Goal: Information Seeking & Learning: Learn about a topic

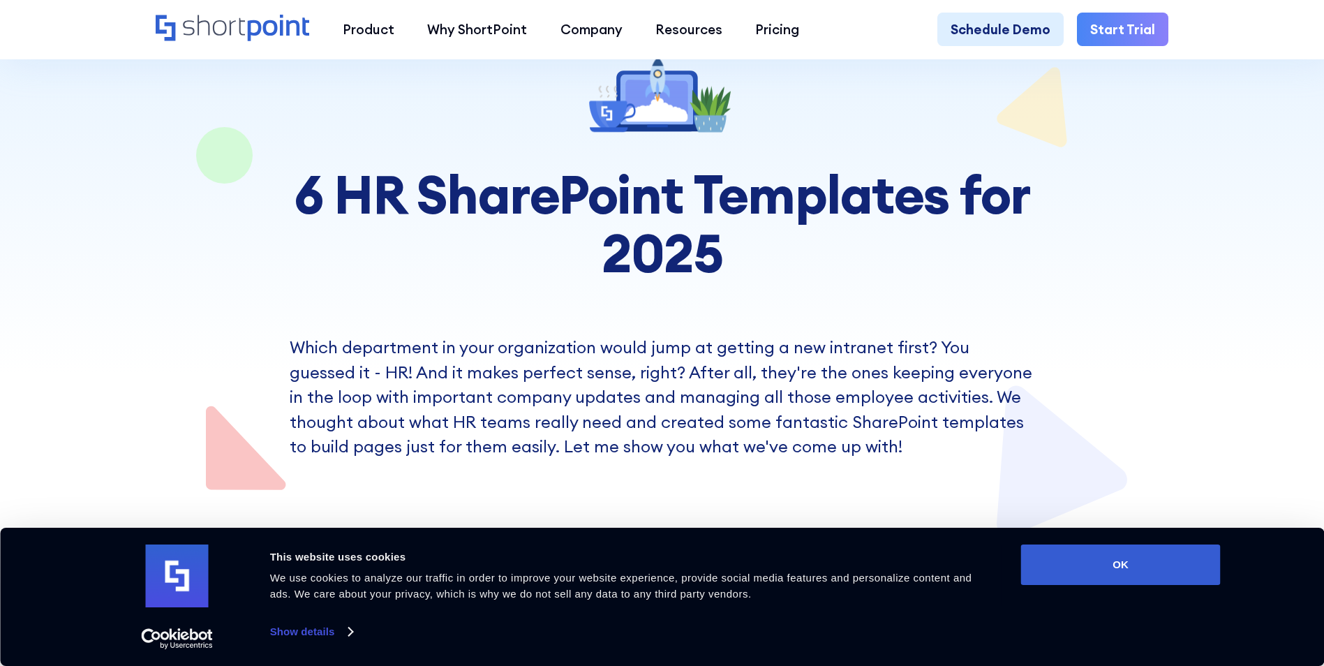
scroll to position [174, 0]
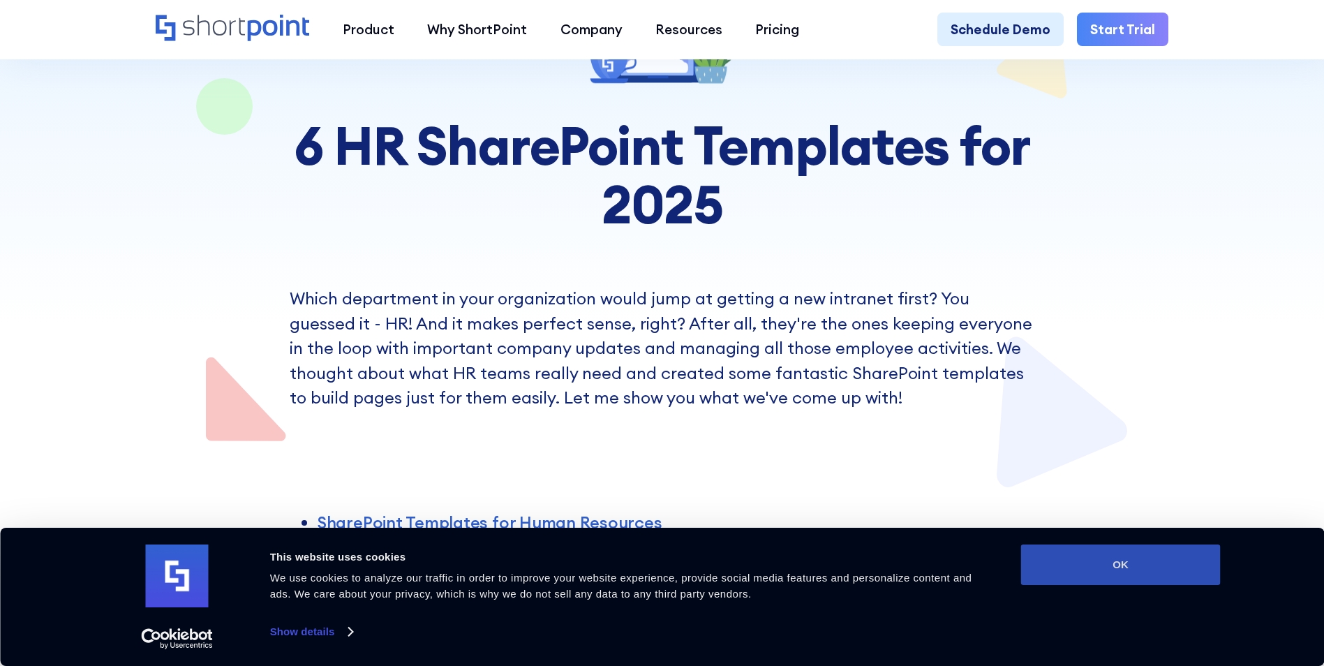
click at [1105, 564] on button "OK" at bounding box center [1121, 564] width 200 height 40
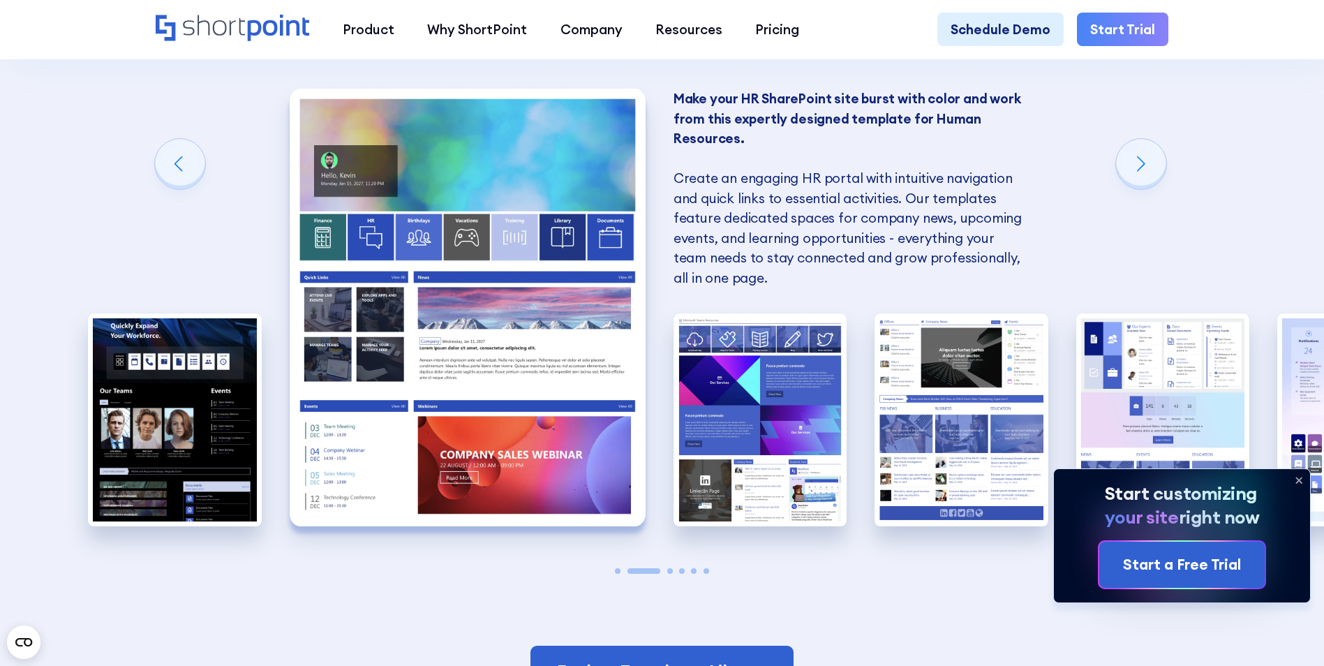
scroll to position [1389, 0]
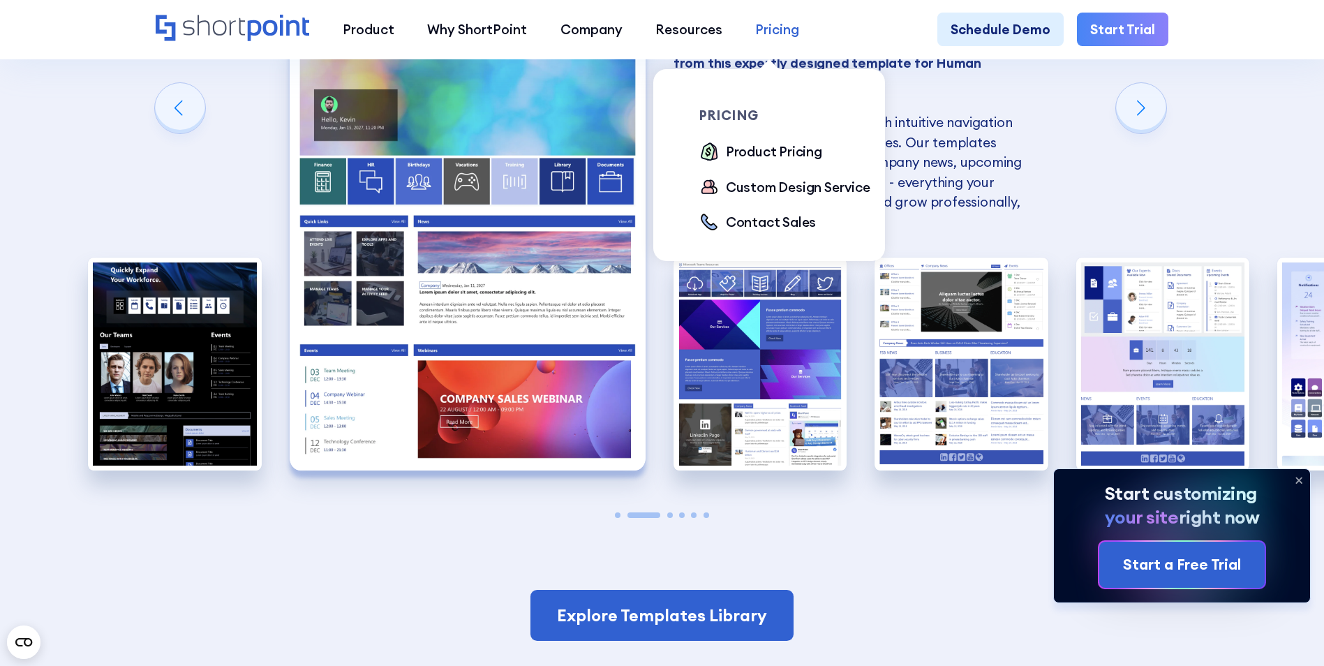
click at [777, 35] on div "Pricing" at bounding box center [777, 30] width 44 height 20
click at [772, 147] on div "Product Pricing" at bounding box center [774, 152] width 96 height 20
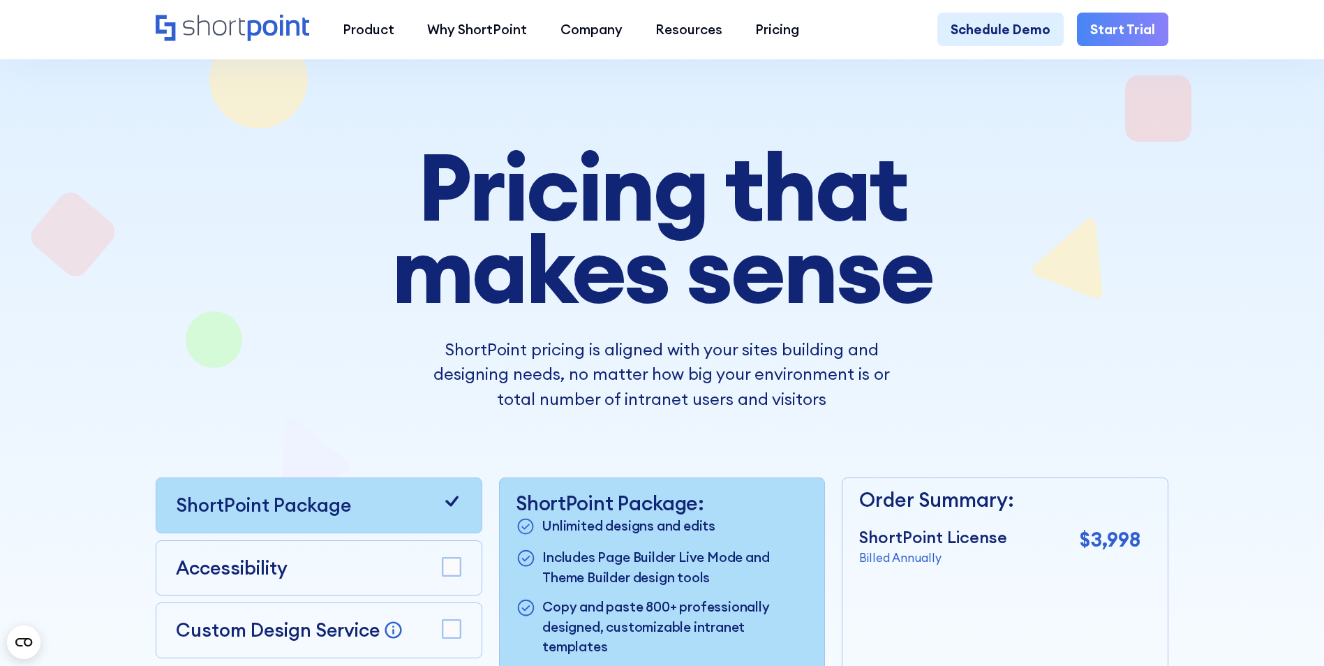
scroll to position [35, 0]
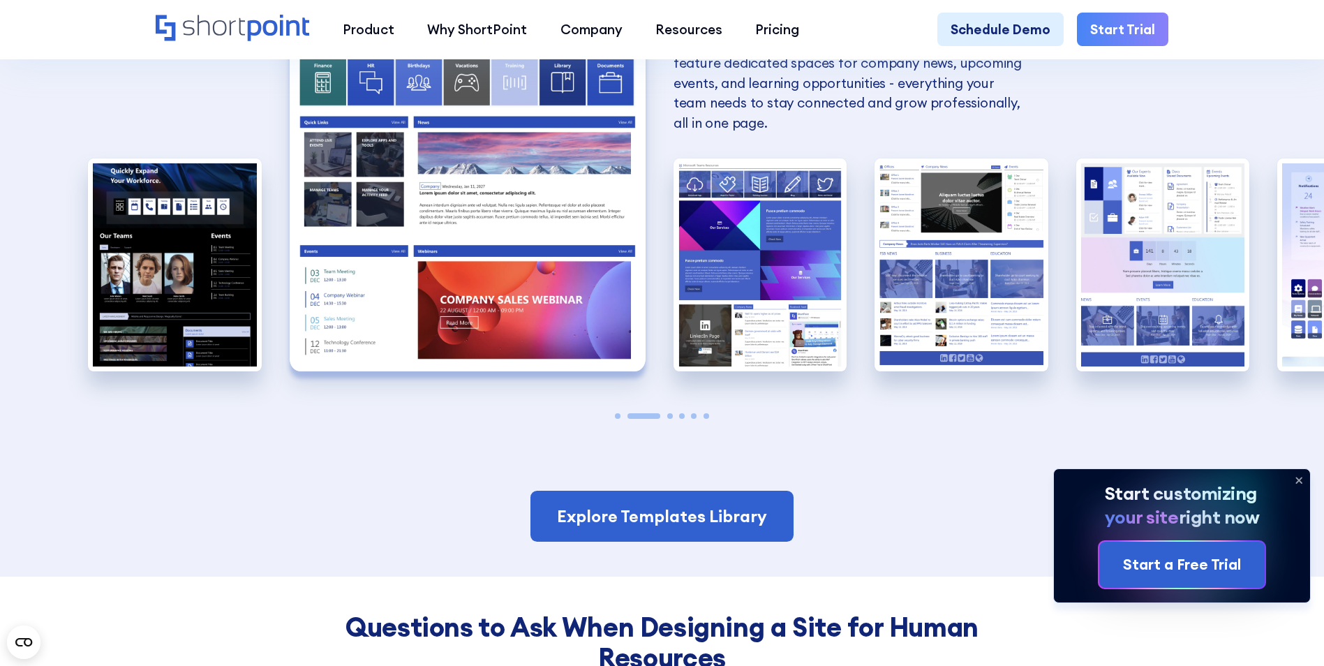
scroll to position [1472, 0]
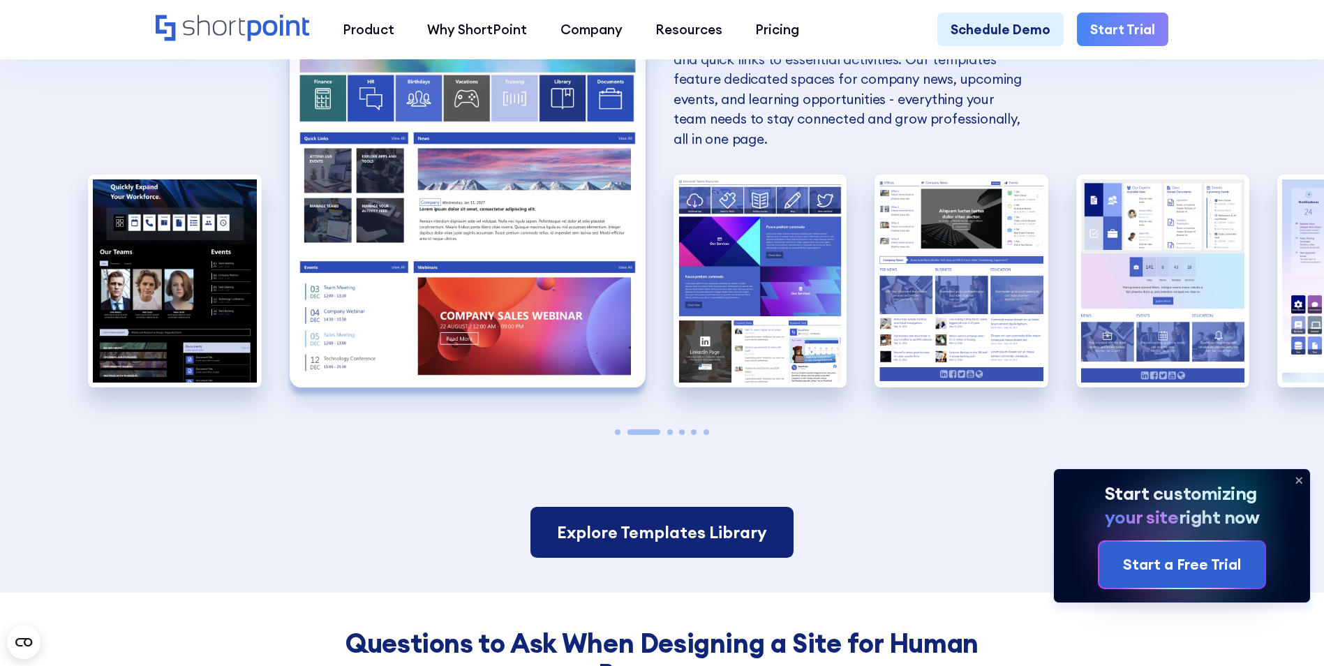
click at [668, 541] on link "Explore Templates Library" at bounding box center [661, 533] width 263 height 52
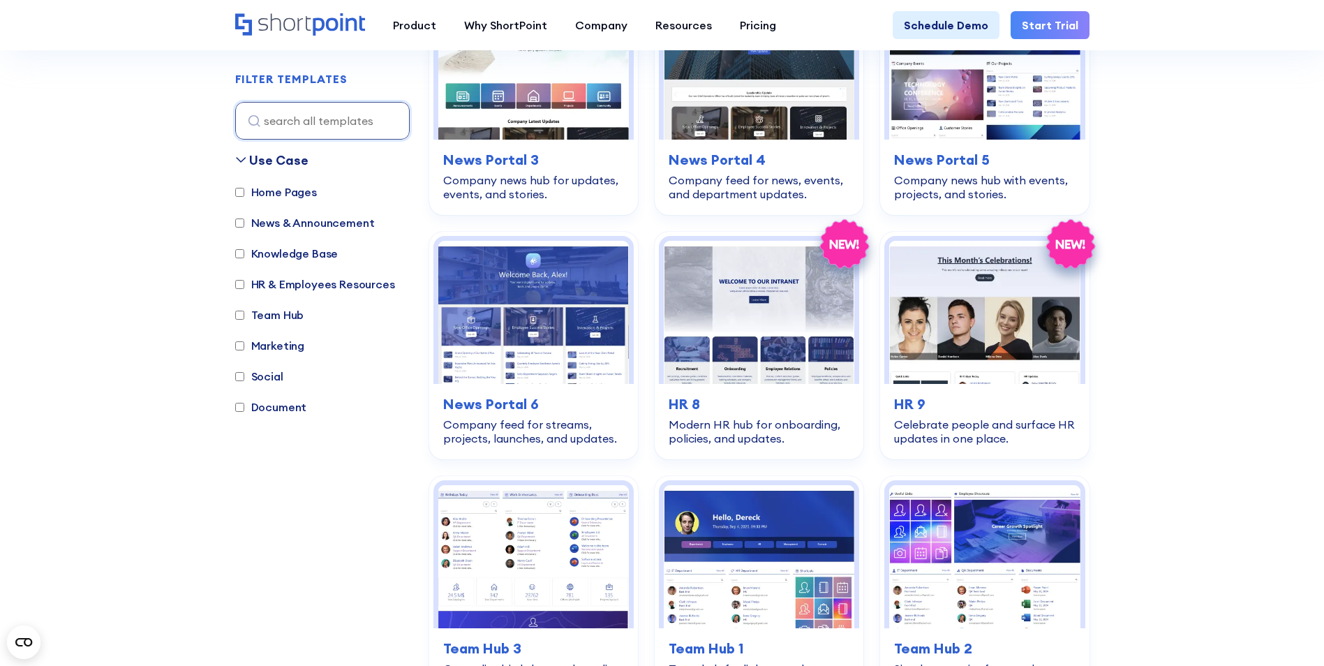
scroll to position [1010, 0]
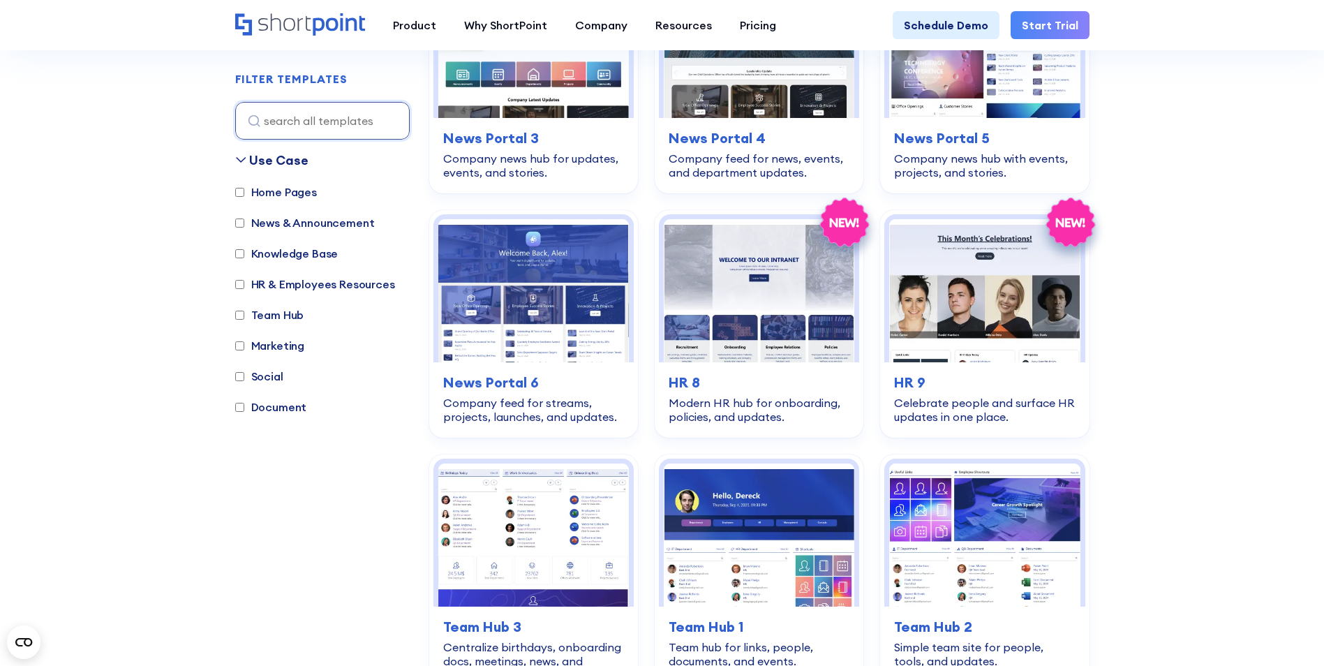
click at [244, 281] on input "HR & Employees Resources" at bounding box center [239, 284] width 9 height 9
checkbox input "true"
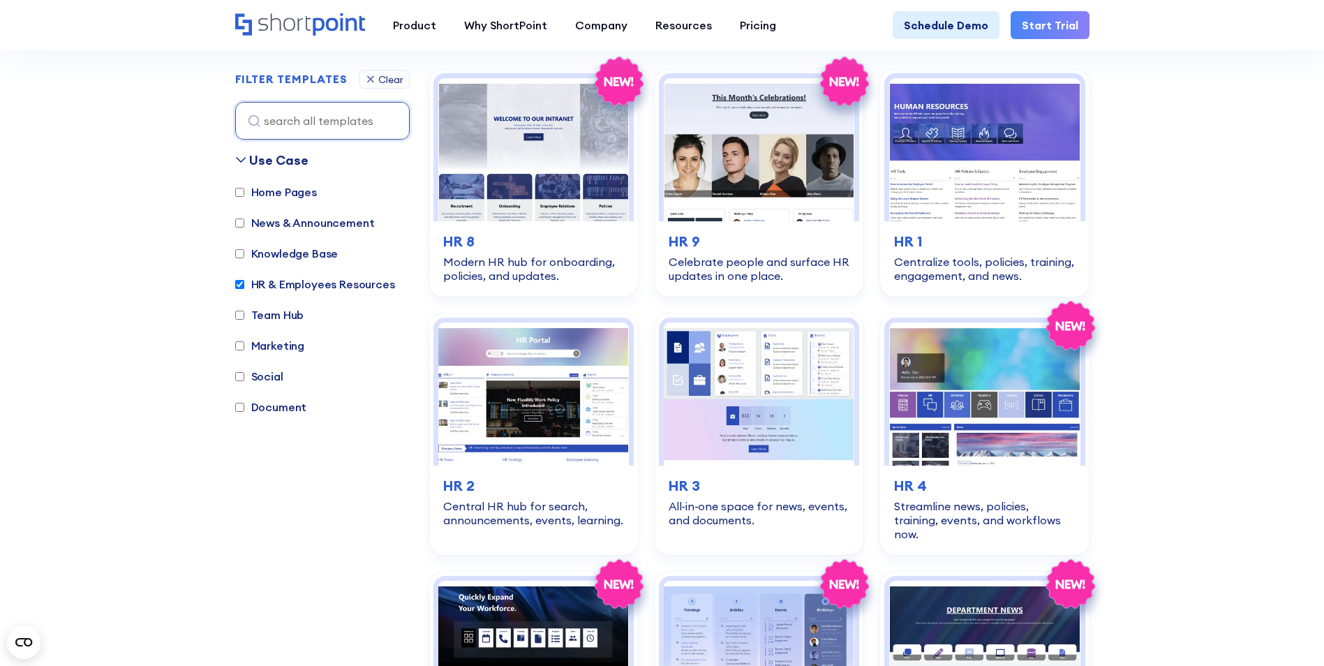
scroll to position [417, 0]
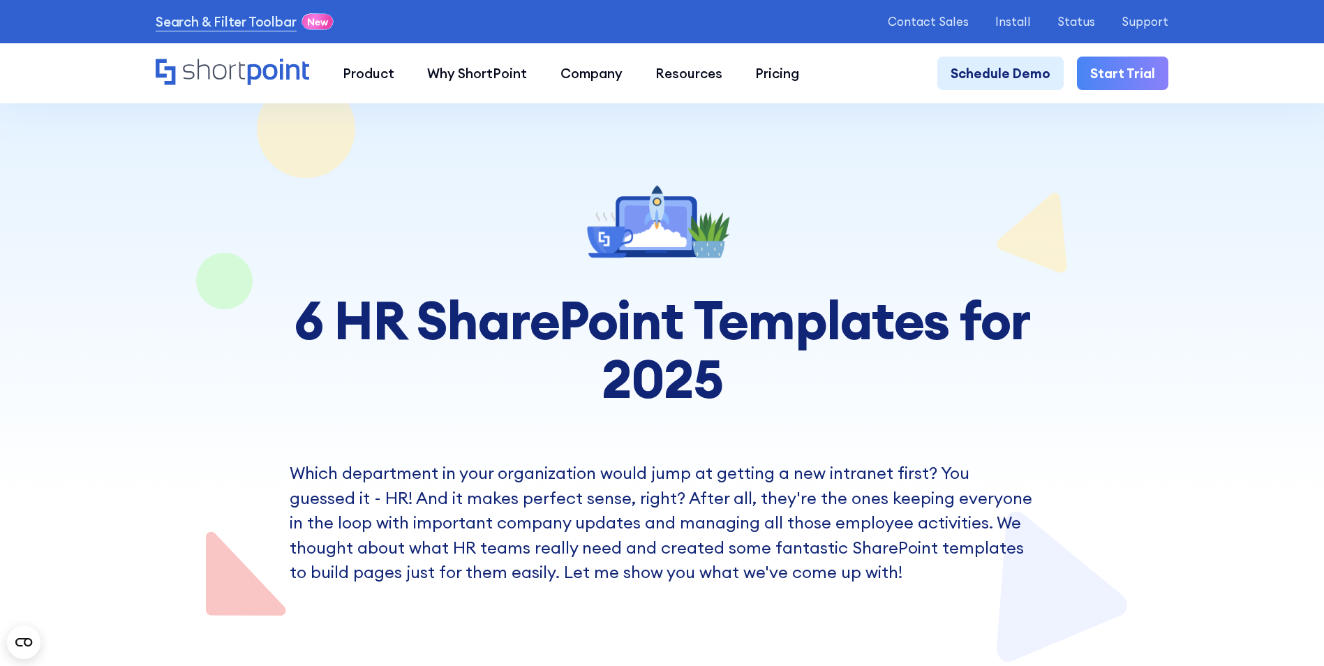
scroll to position [52, 0]
